Goal: Transaction & Acquisition: Purchase product/service

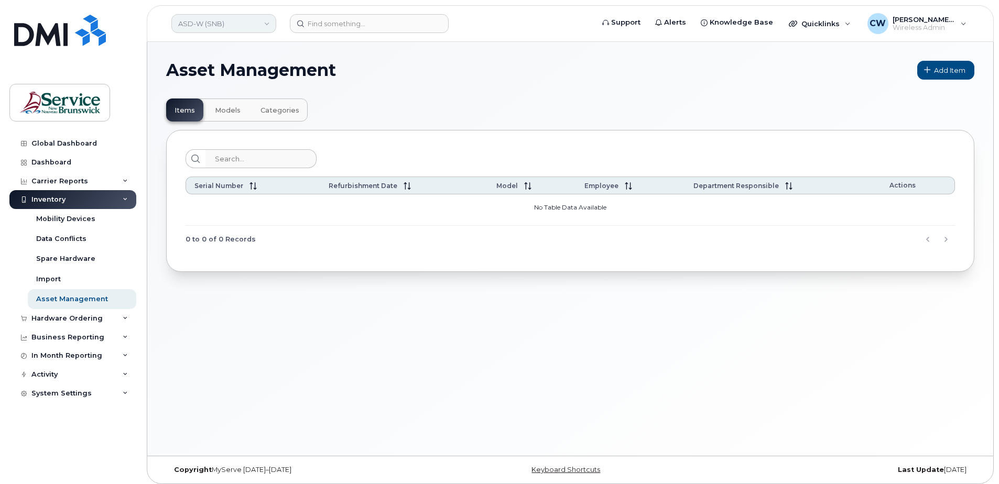
click at [234, 23] on link "ASD-W (SNB)" at bounding box center [223, 23] width 105 height 19
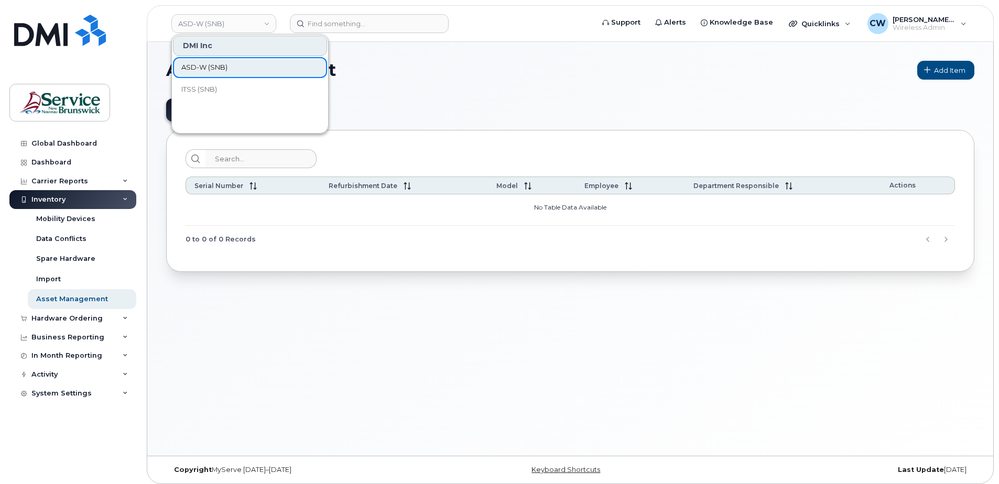
click at [206, 64] on span "ASD-W (SNB)" at bounding box center [204, 67] width 46 height 10
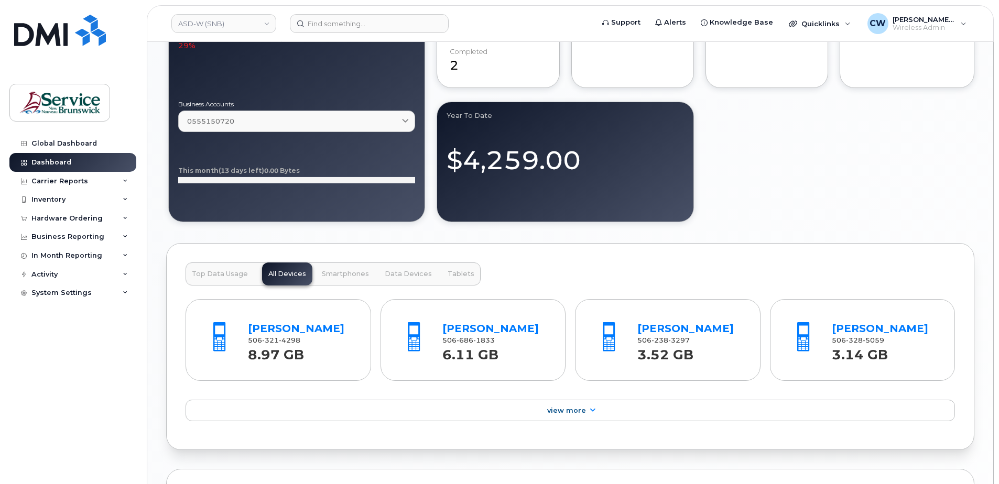
scroll to position [891, 0]
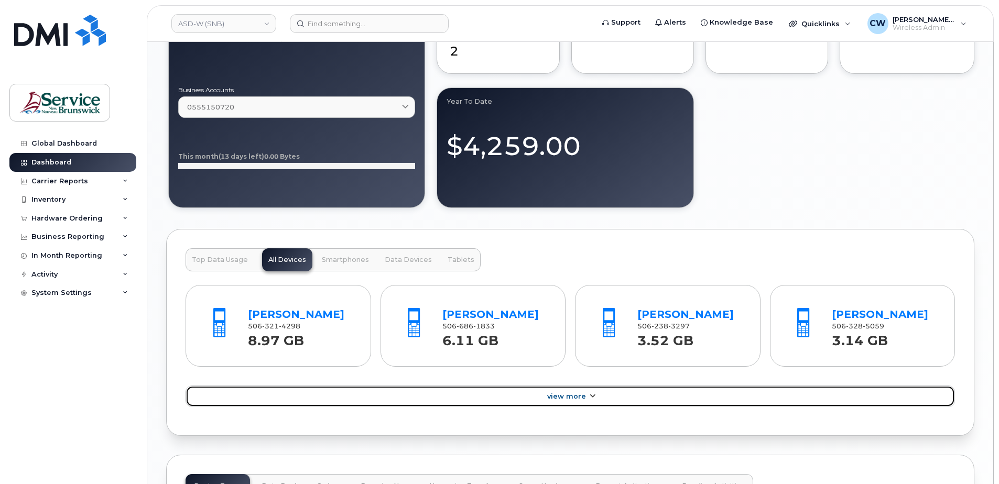
click at [573, 401] on span "View More" at bounding box center [566, 397] width 39 height 8
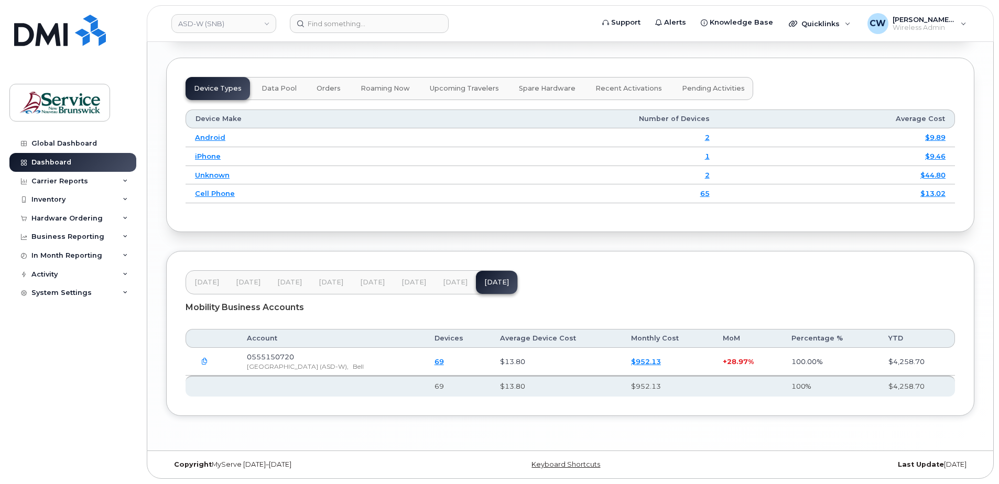
scroll to position [1608, 0]
click at [70, 196] on div "Inventory" at bounding box center [72, 199] width 127 height 19
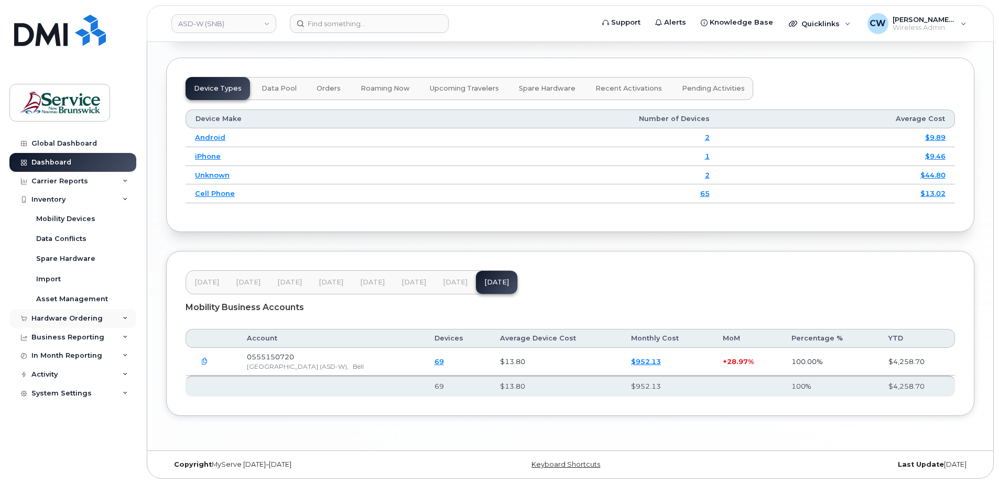
click at [76, 318] on div "Hardware Ordering" at bounding box center [66, 319] width 71 height 8
click at [47, 359] on div "Orders" at bounding box center [49, 357] width 26 height 9
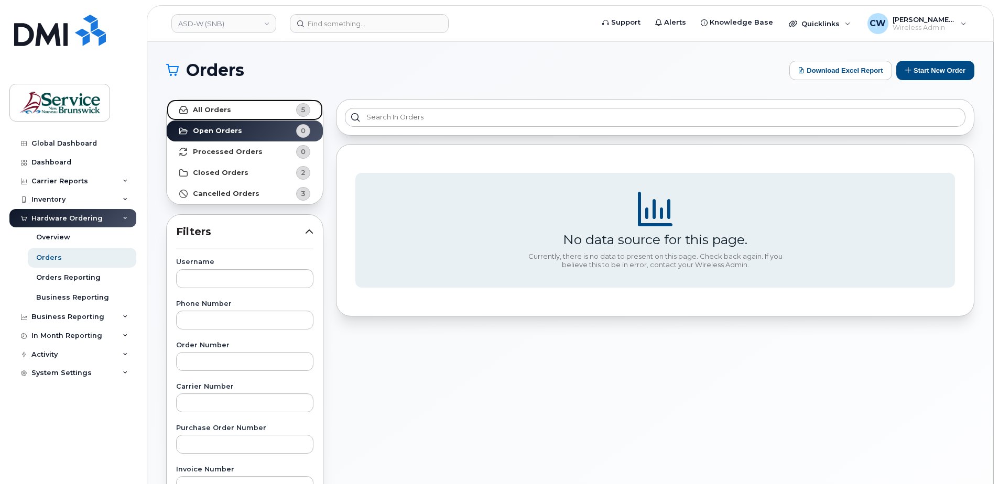
click at [205, 106] on strong "All Orders" at bounding box center [212, 110] width 38 height 8
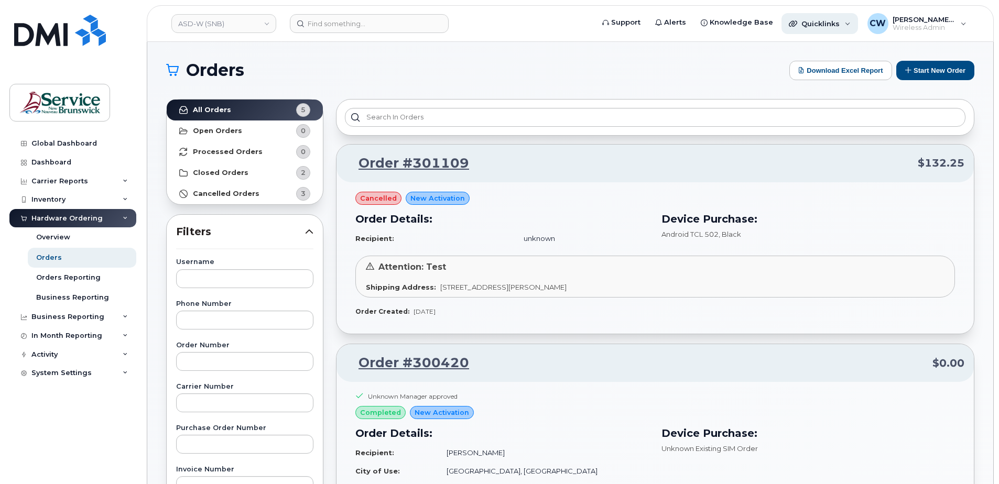
click at [850, 21] on div "Quicklinks" at bounding box center [820, 23] width 77 height 21
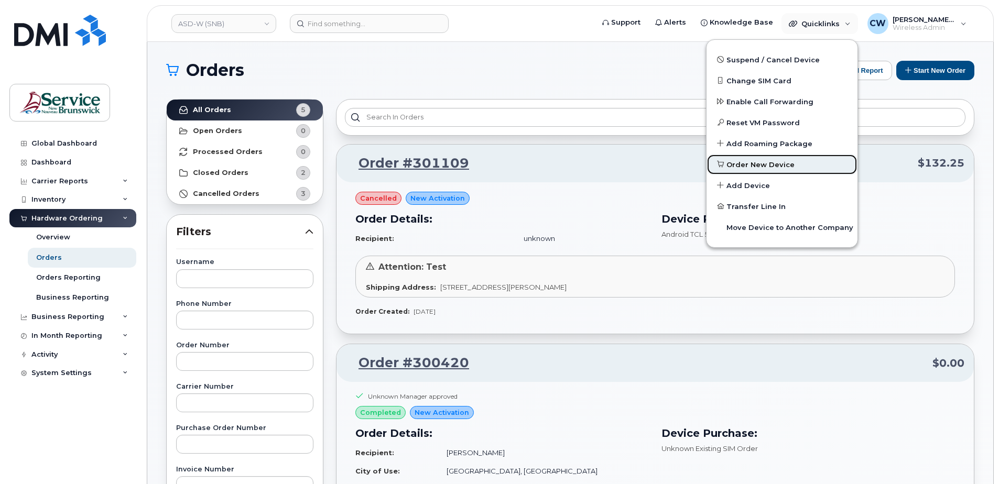
click at [761, 161] on span "Order New Device" at bounding box center [761, 165] width 68 height 10
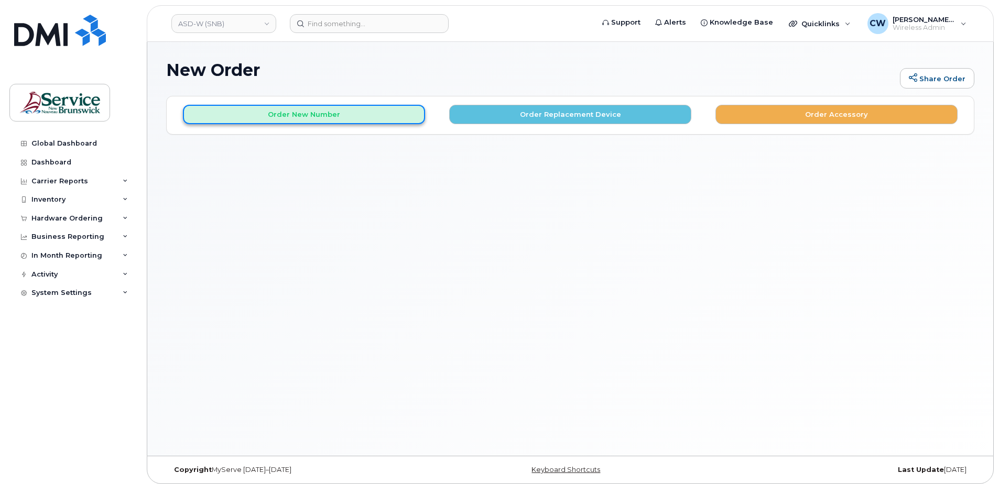
click at [309, 111] on button "Order New Number" at bounding box center [304, 114] width 242 height 19
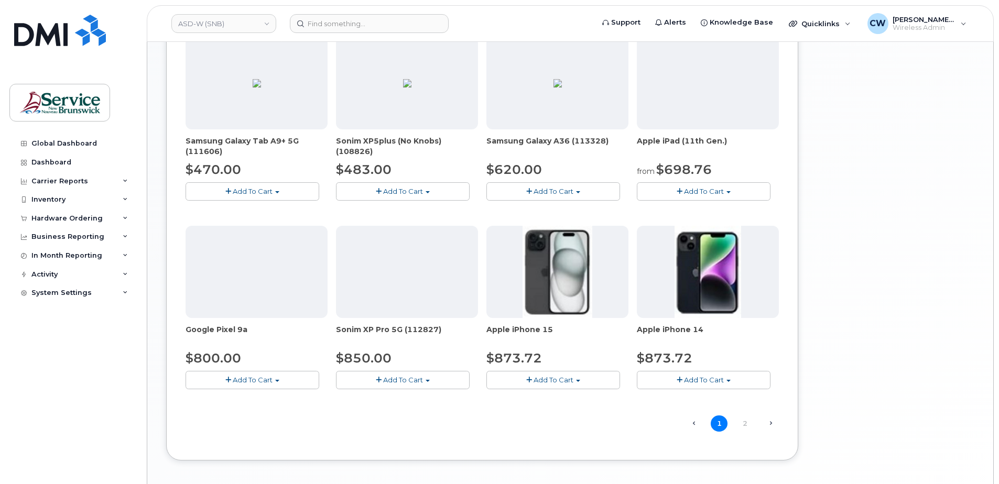
scroll to position [589, 0]
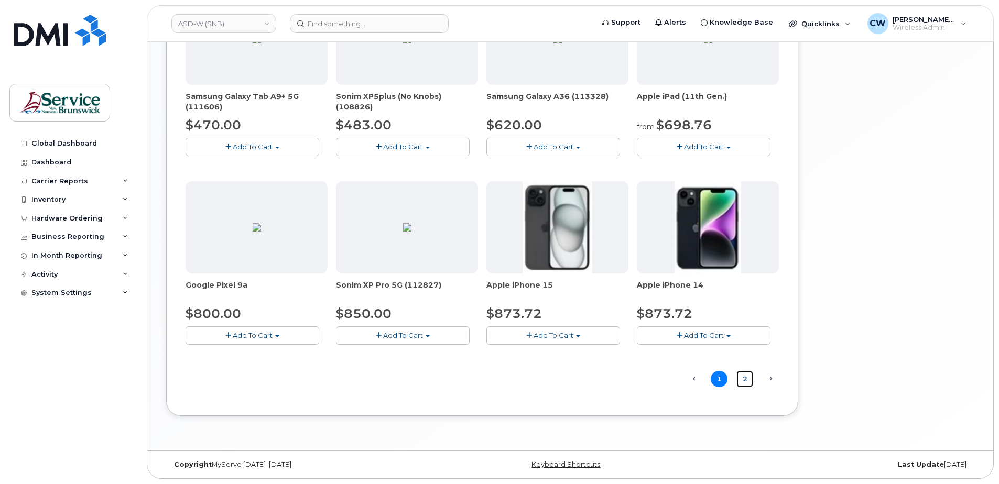
click at [744, 378] on link "2" at bounding box center [745, 379] width 17 height 16
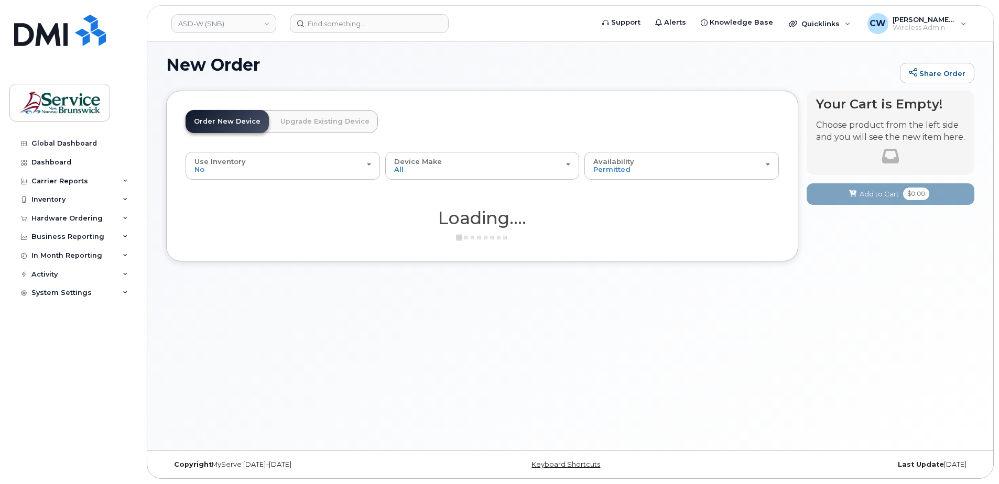
scroll to position [5, 0]
